Goal: Information Seeking & Learning: Learn about a topic

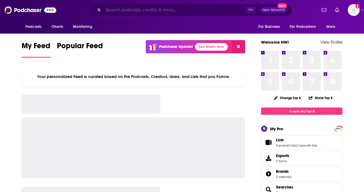
click at [171, 13] on input "Search podcasts, credits, & more..." at bounding box center [174, 10] width 142 height 9
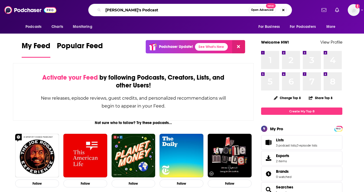
type input "[PERSON_NAME]'s Podcast"
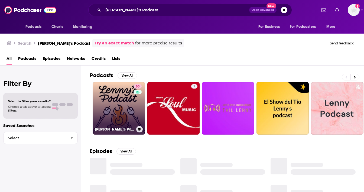
click at [130, 102] on link "80 [PERSON_NAME]'s Podcast: Product | Career | Growth" at bounding box center [119, 108] width 53 height 53
